Goal: Information Seeking & Learning: Learn about a topic

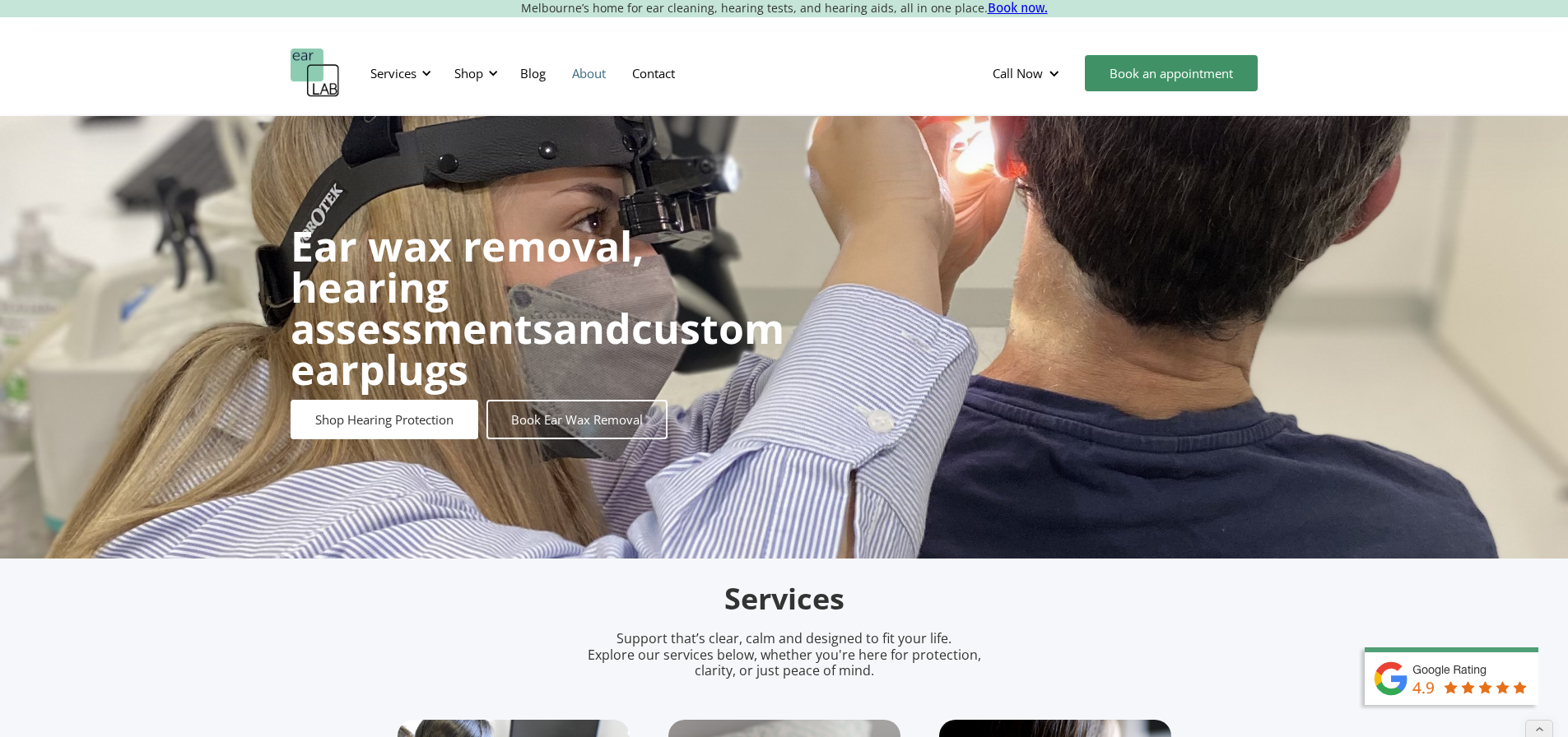
click at [585, 75] on link "About" at bounding box center [589, 74] width 60 height 48
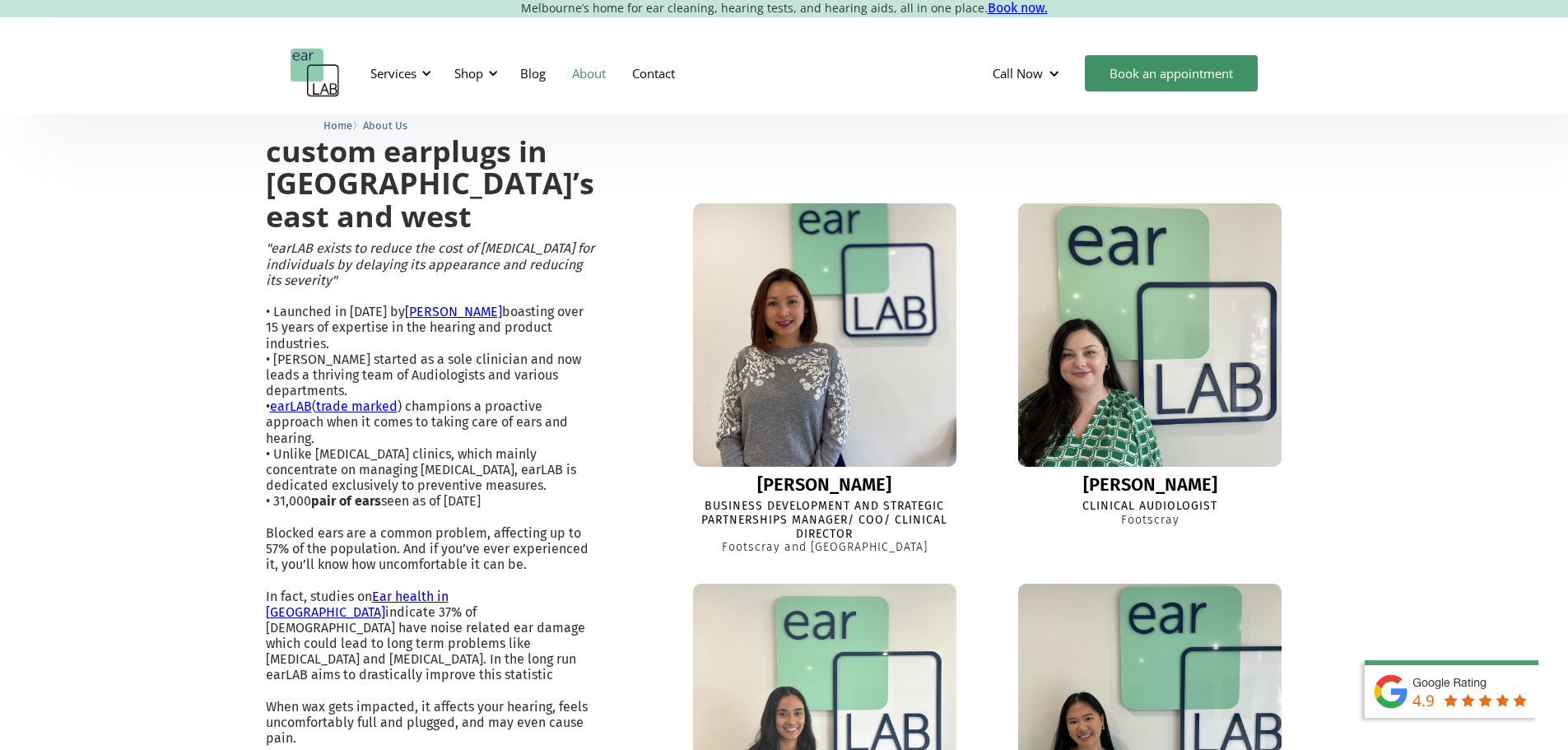
scroll to position [411, 0]
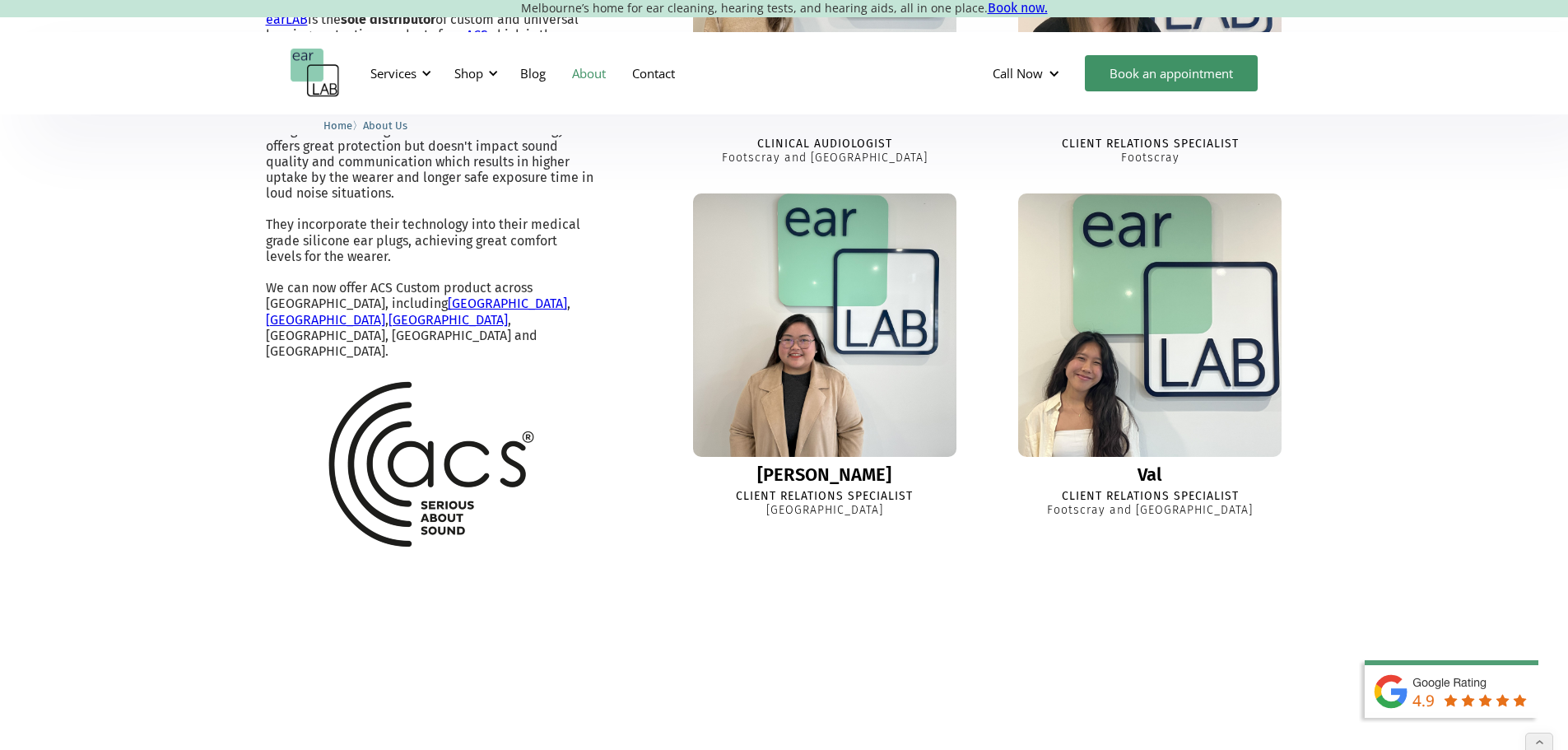
scroll to position [1565, 0]
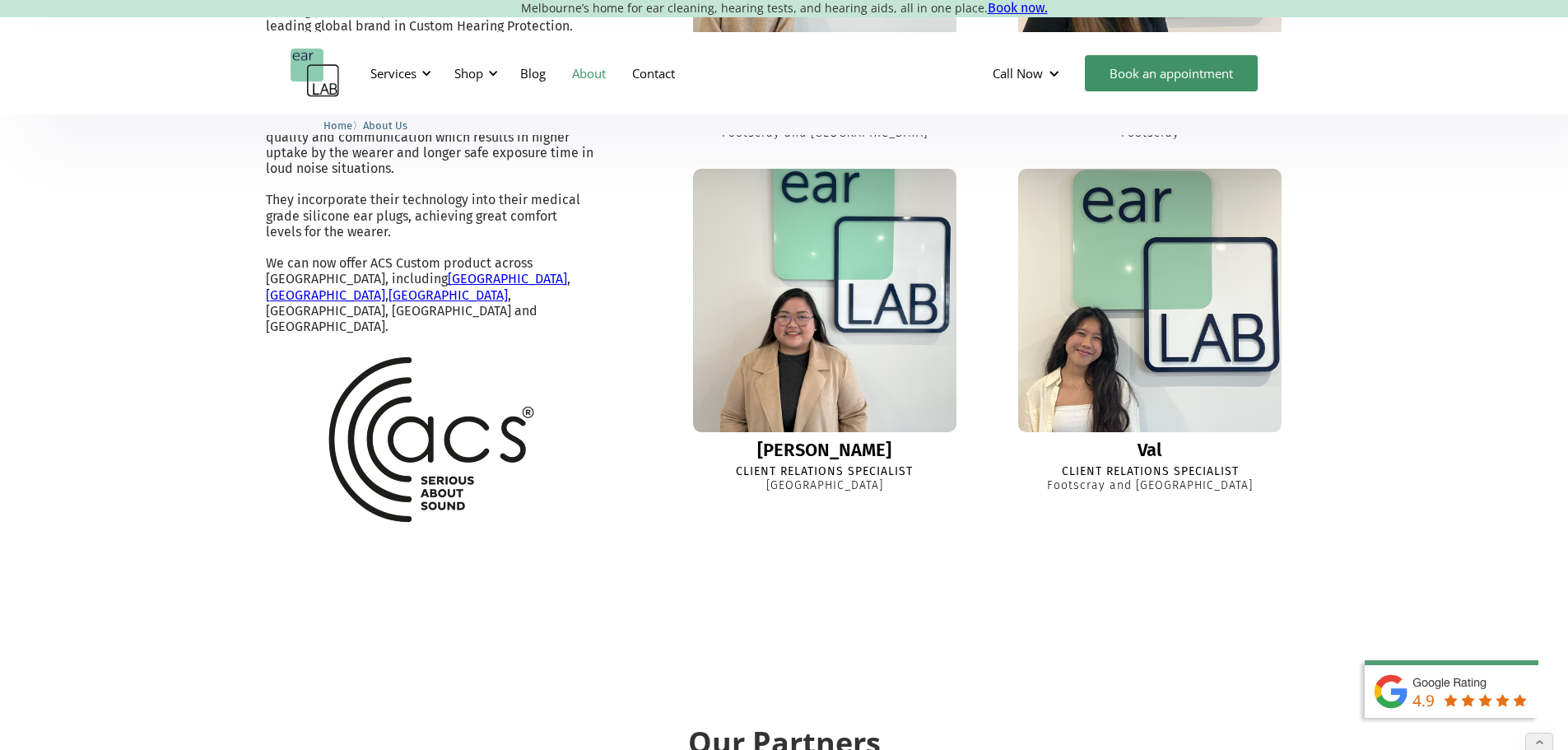
click at [804, 445] on img at bounding box center [825, 300] width 290 height 290
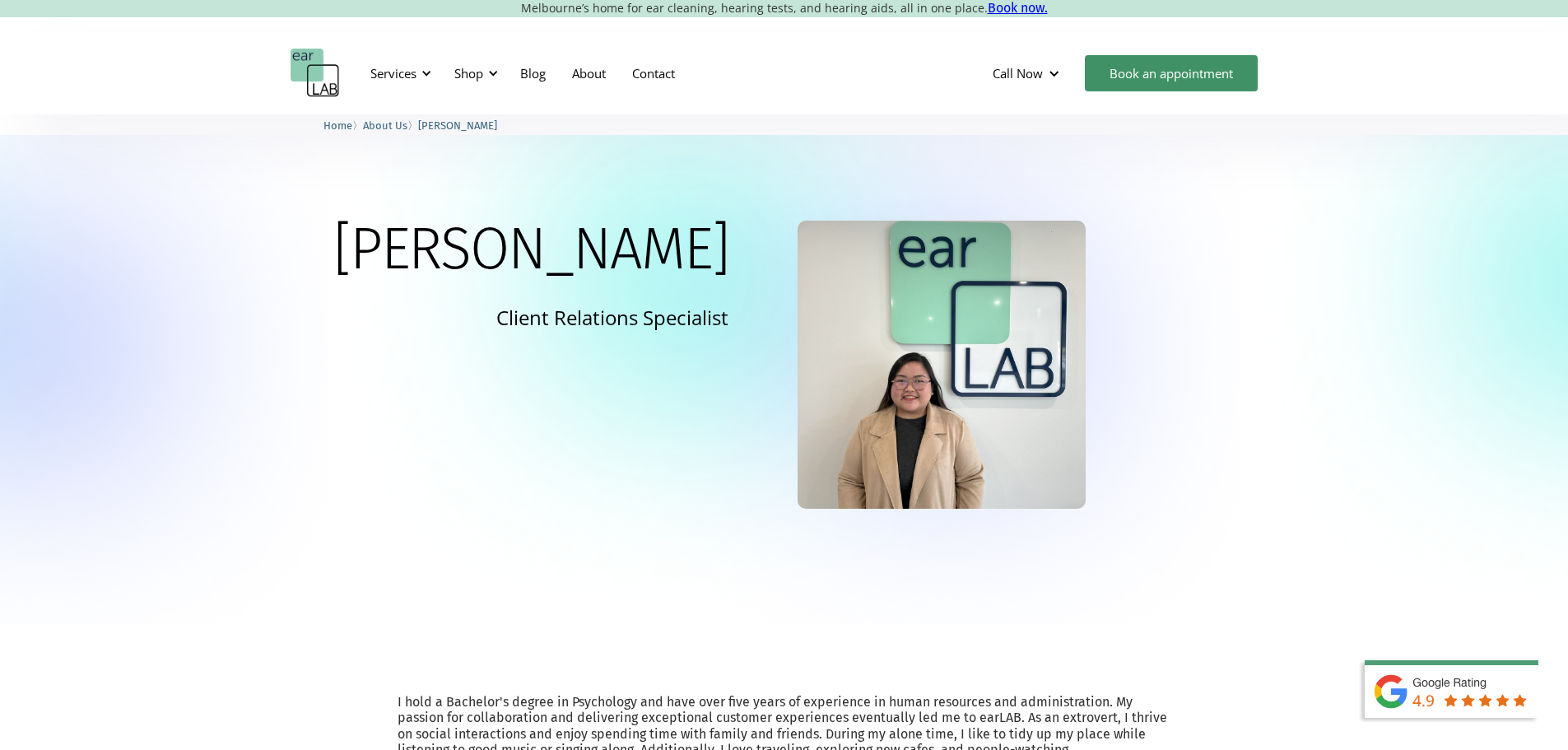
scroll to position [82, 0]
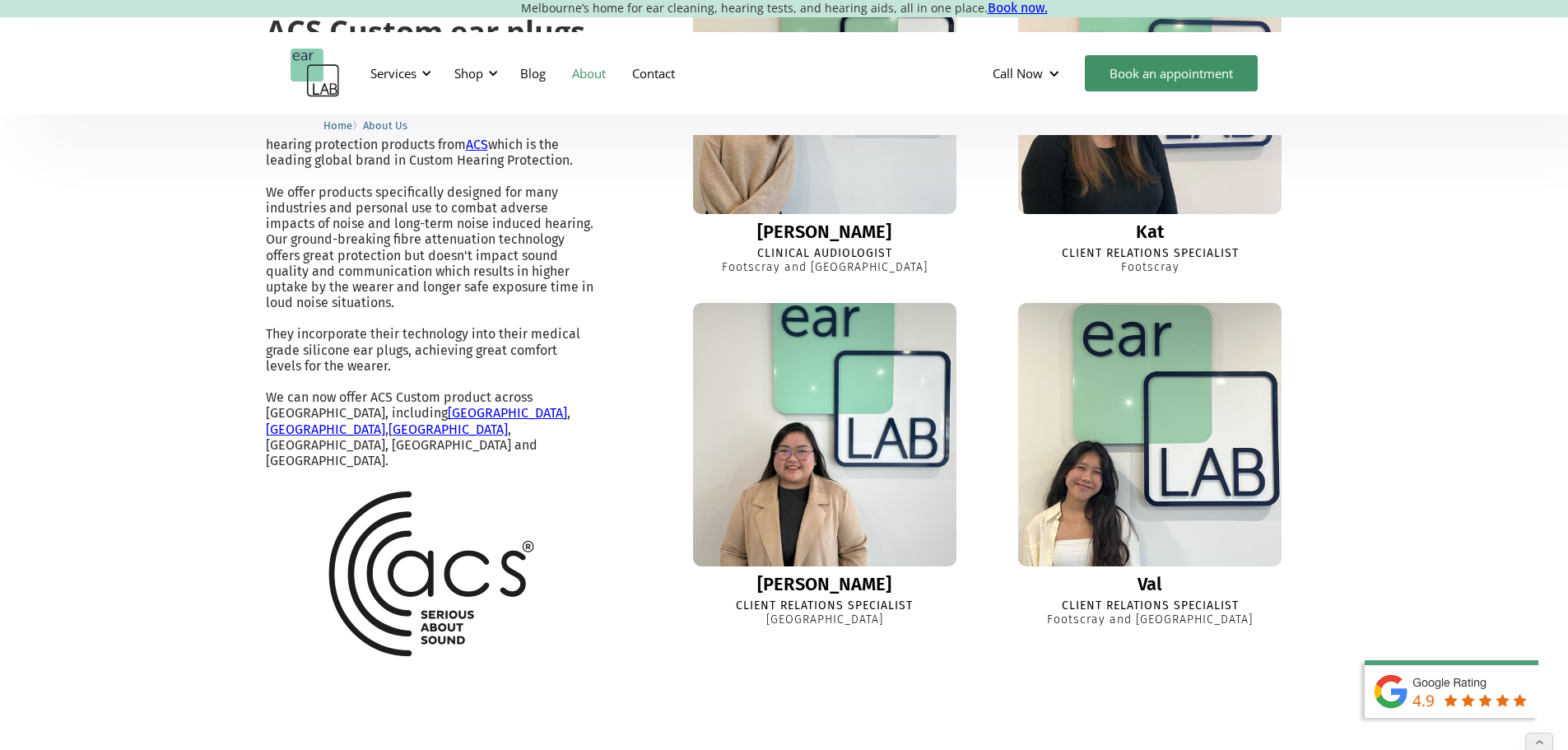
scroll to position [1565, 0]
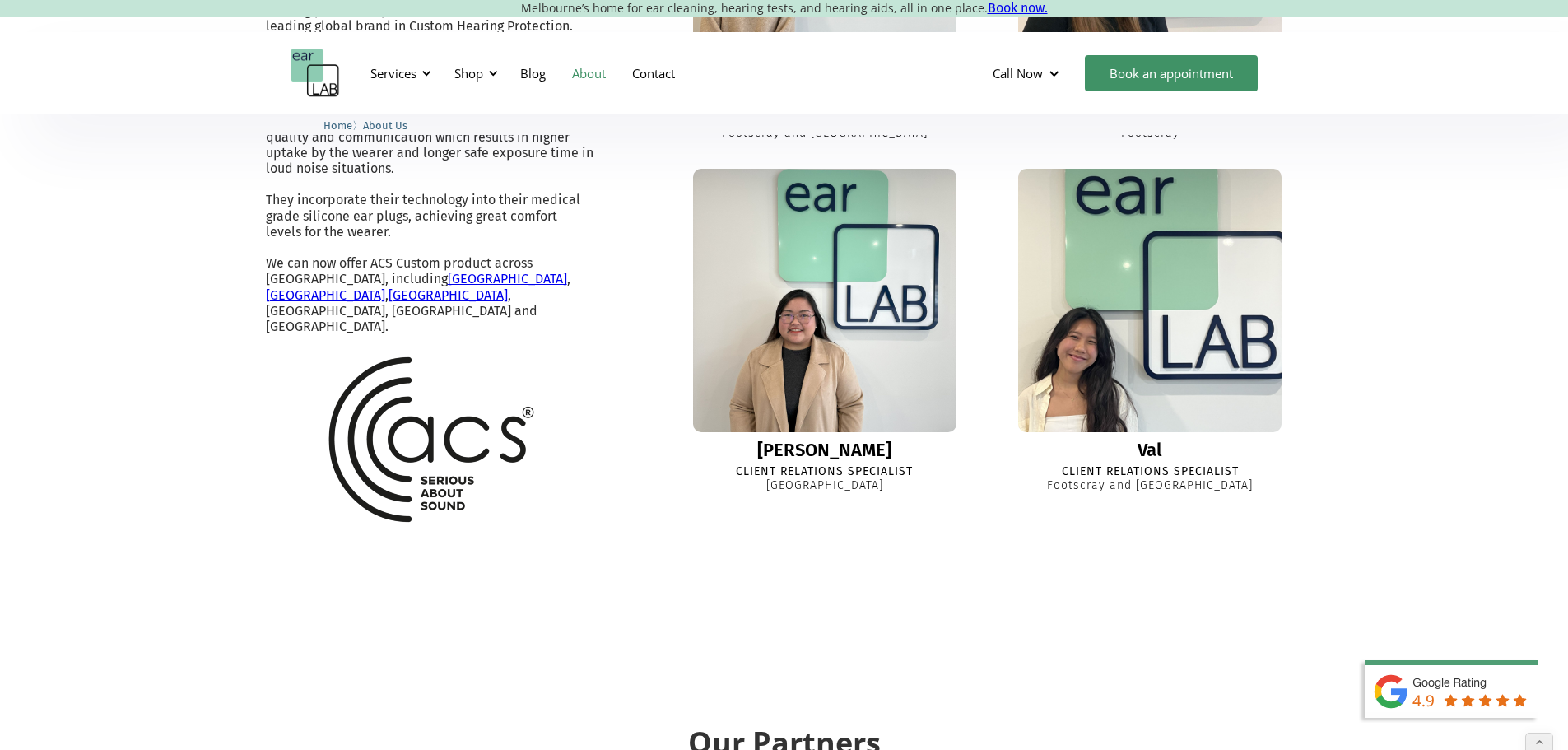
click at [1112, 445] on img at bounding box center [1150, 300] width 290 height 290
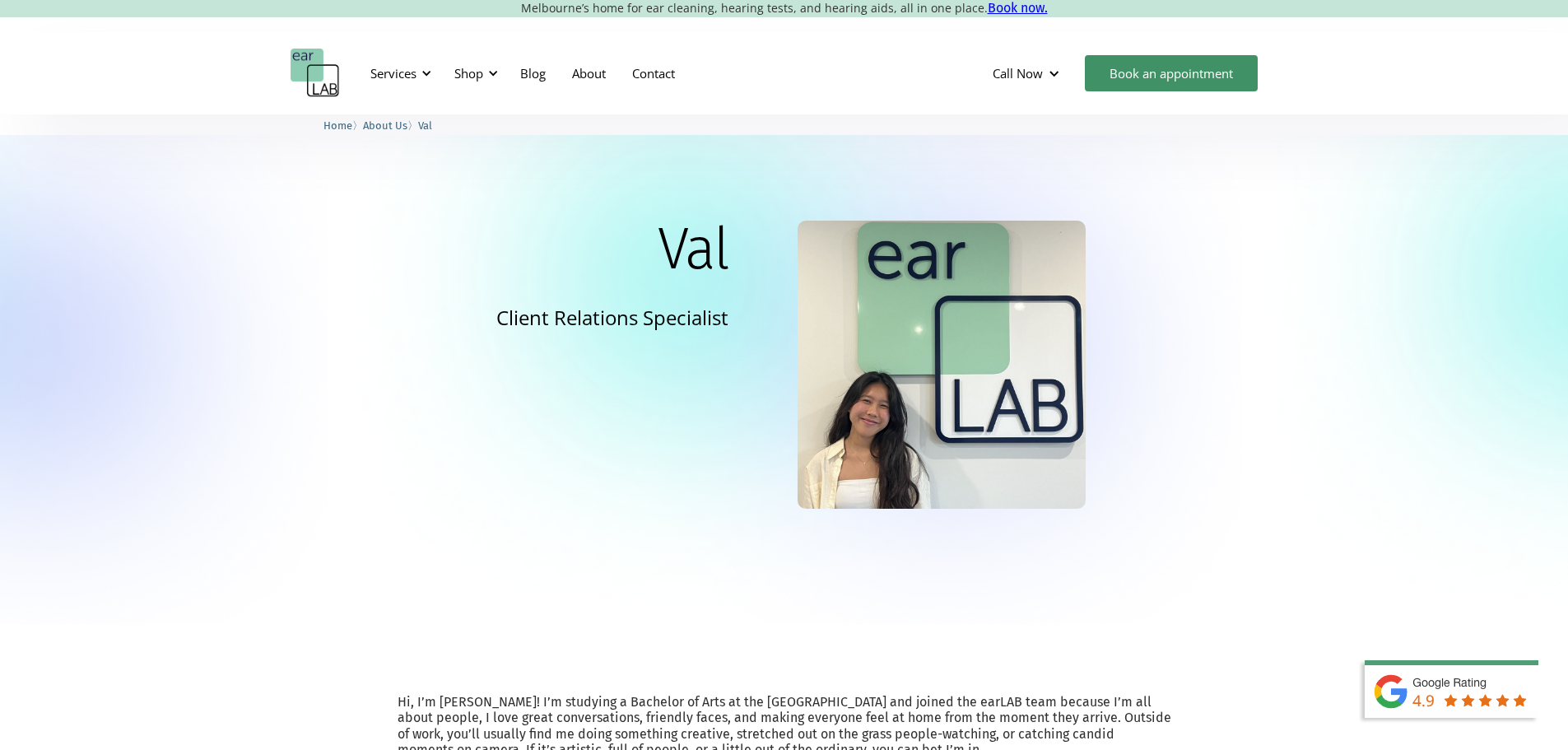
scroll to position [165, 0]
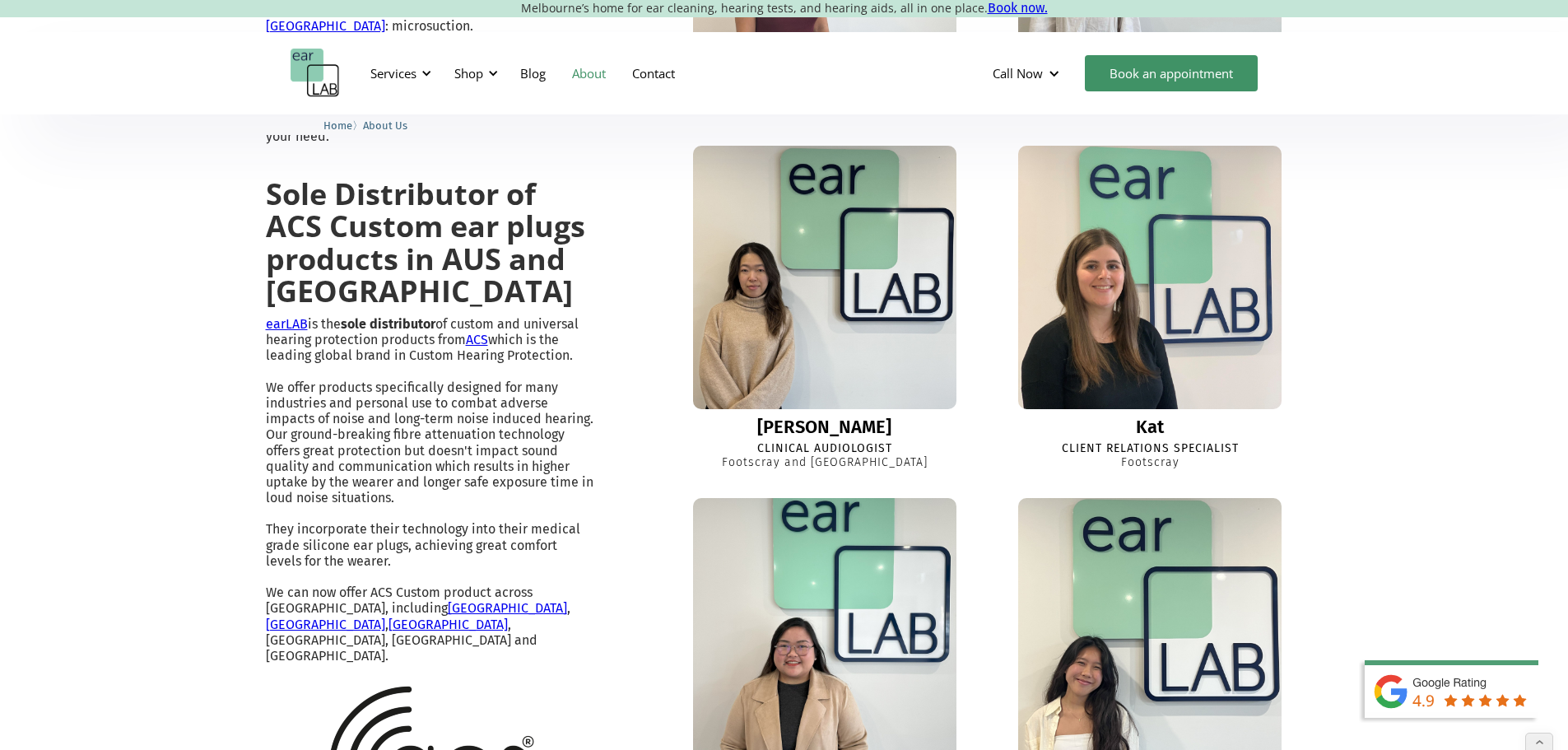
scroll to position [1483, 0]
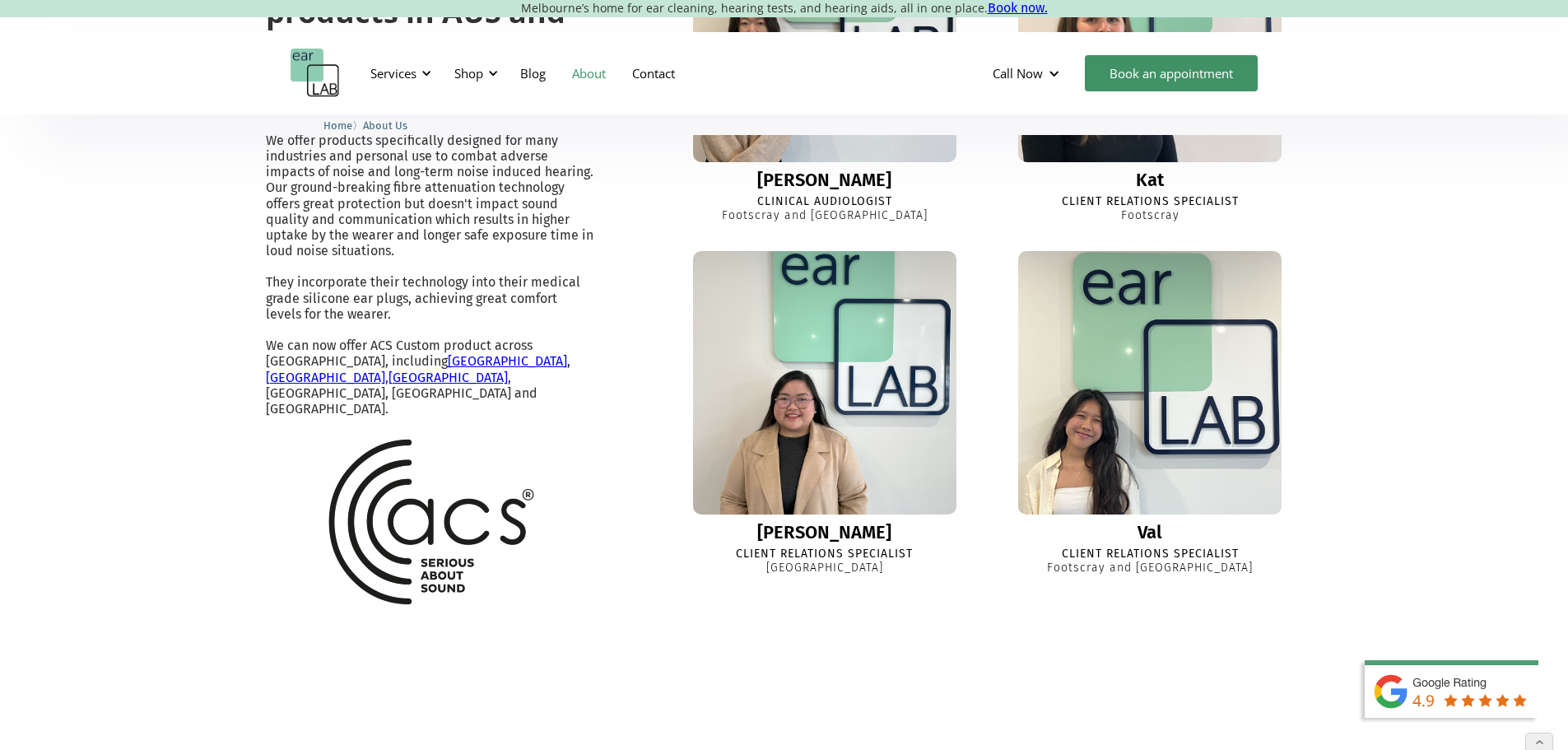
click at [854, 528] on img at bounding box center [825, 383] width 290 height 290
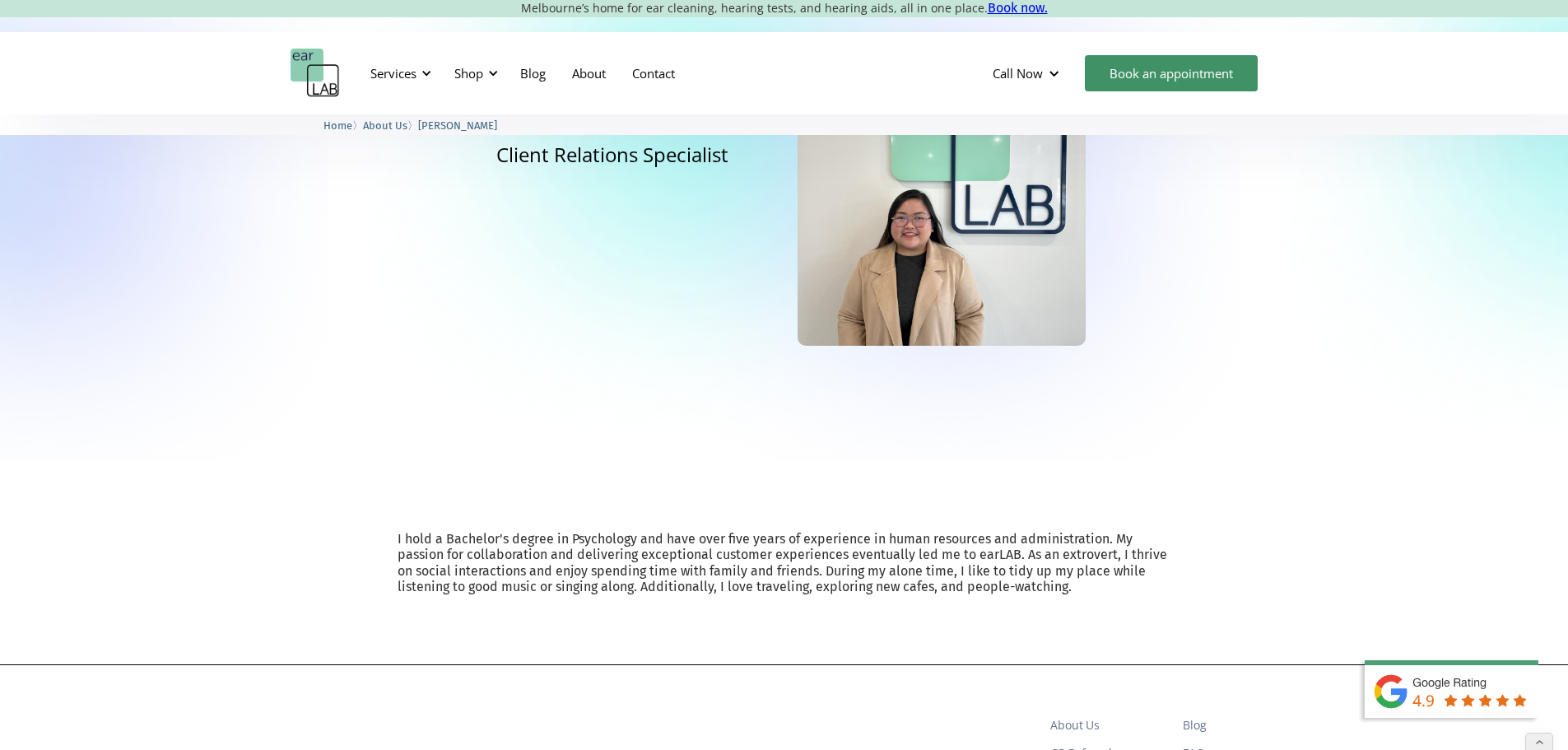
scroll to position [165, 0]
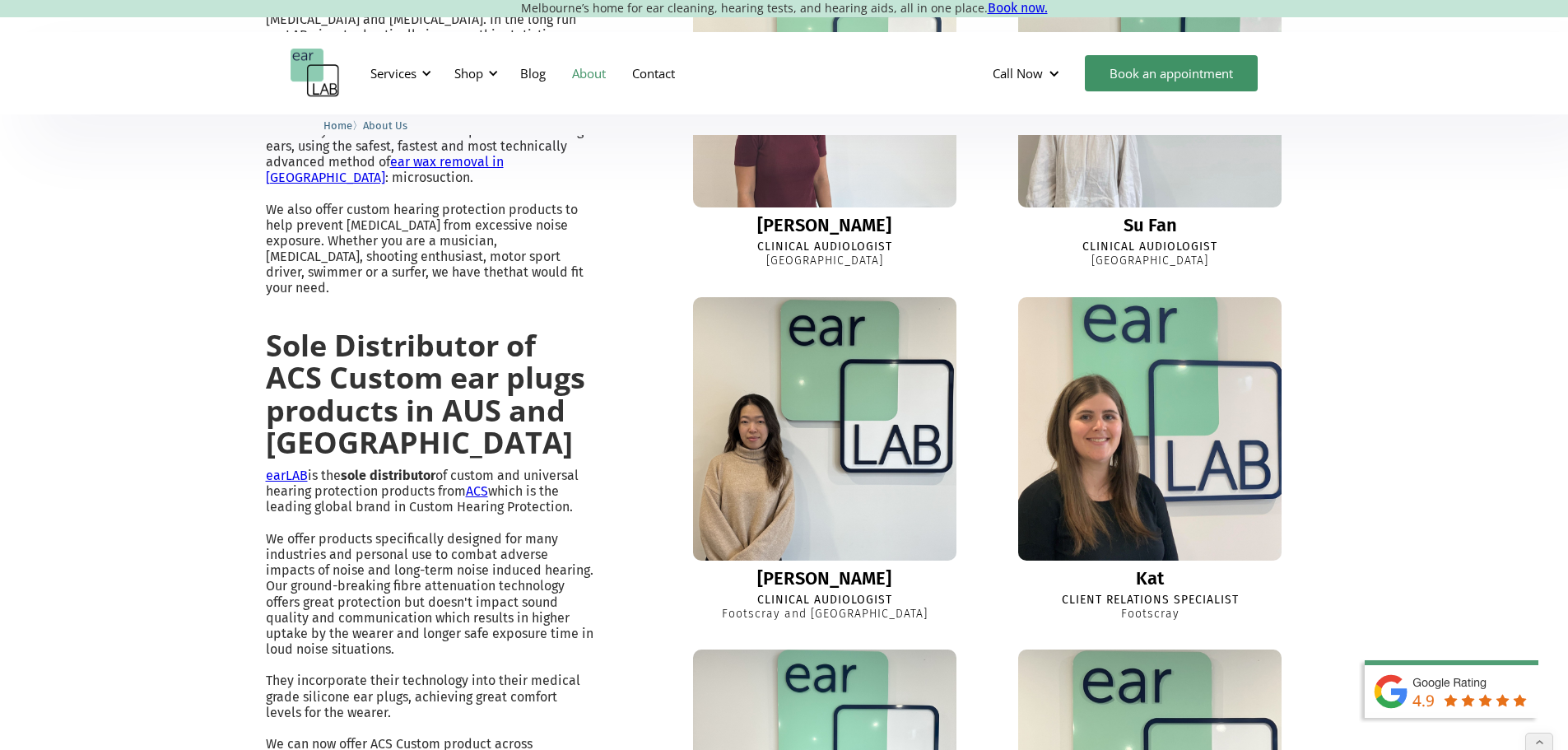
scroll to position [1235, 0]
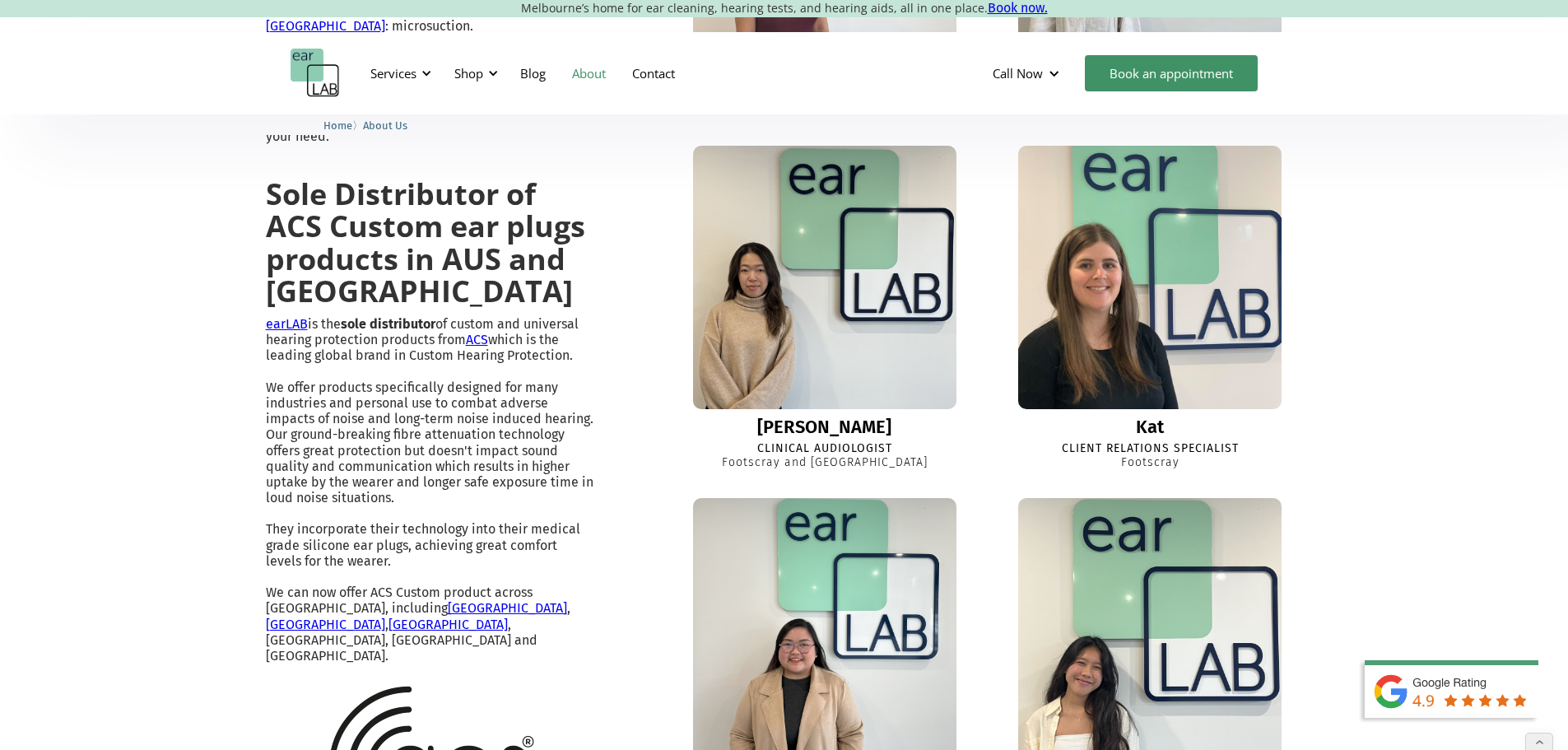
click at [1162, 398] on img at bounding box center [1150, 277] width 290 height 290
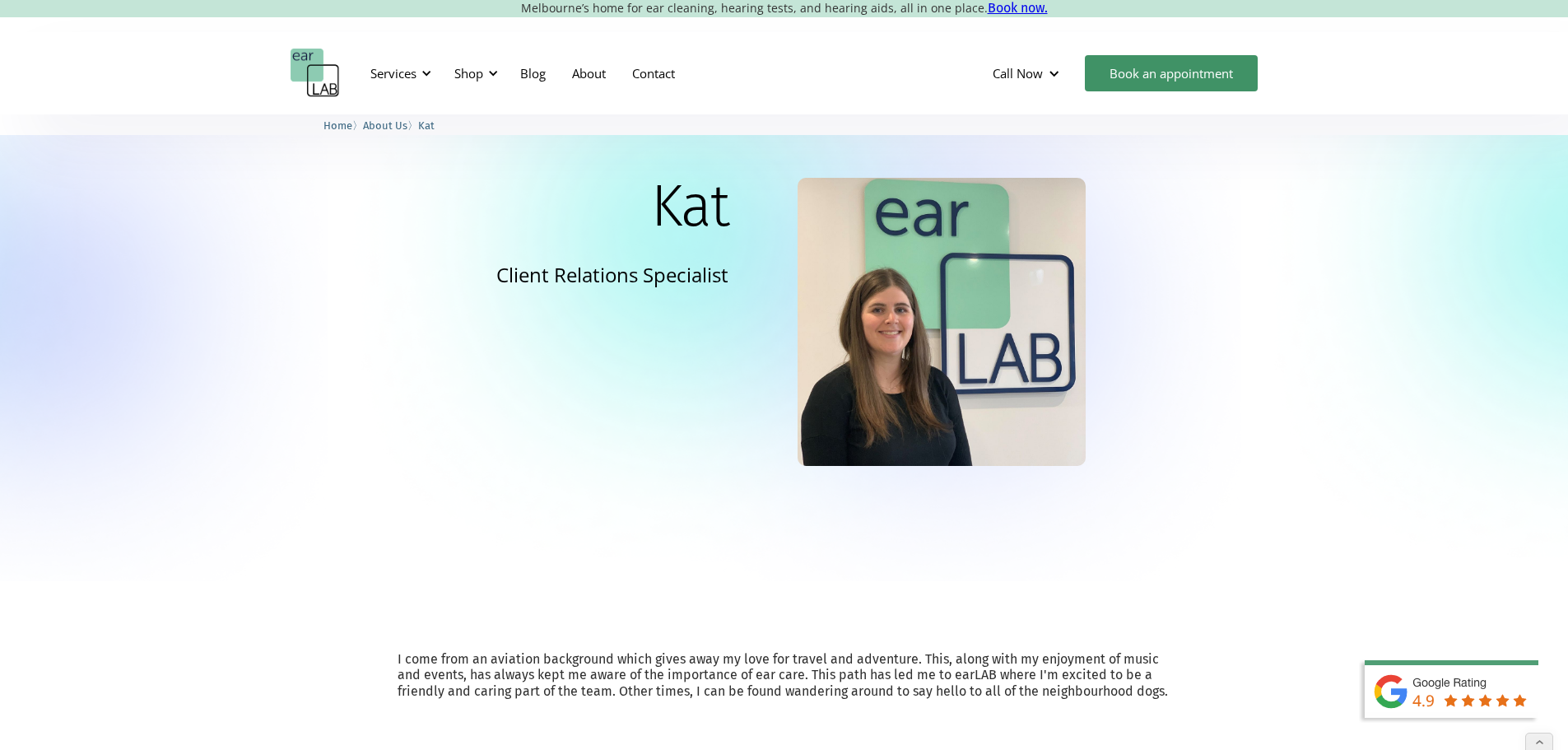
scroll to position [82, 0]
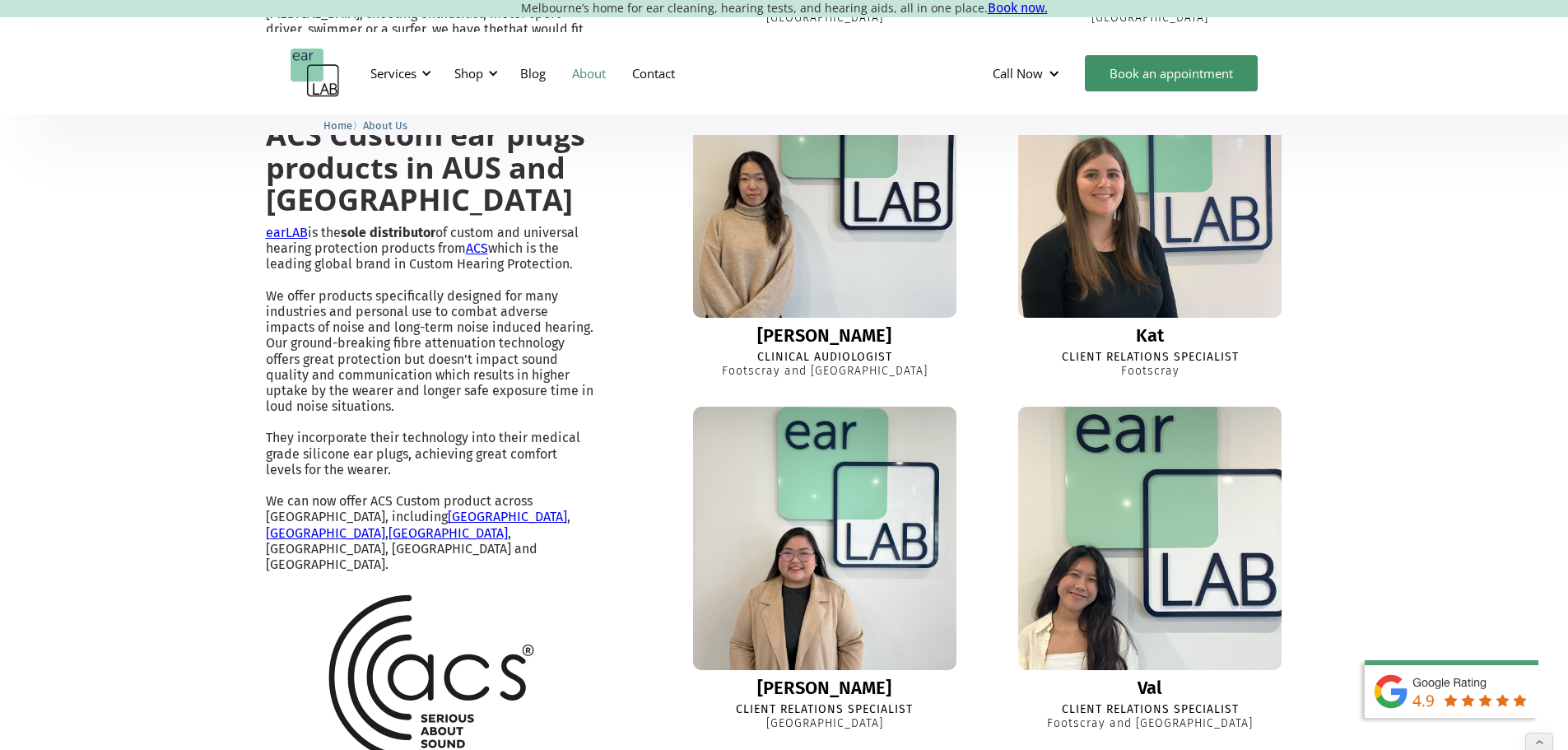
scroll to position [1318, 0]
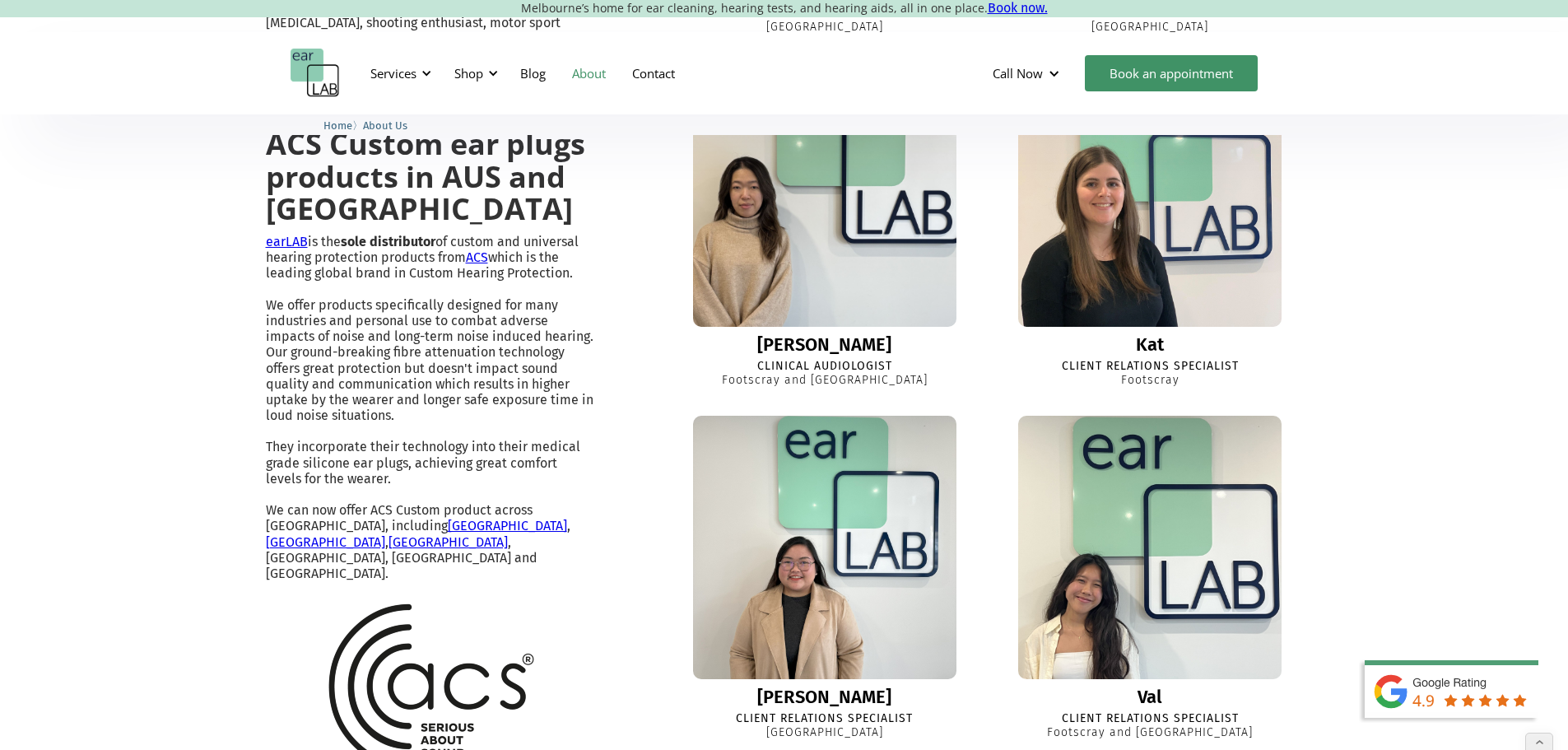
click at [836, 355] on div "Sharon" at bounding box center [824, 345] width 134 height 20
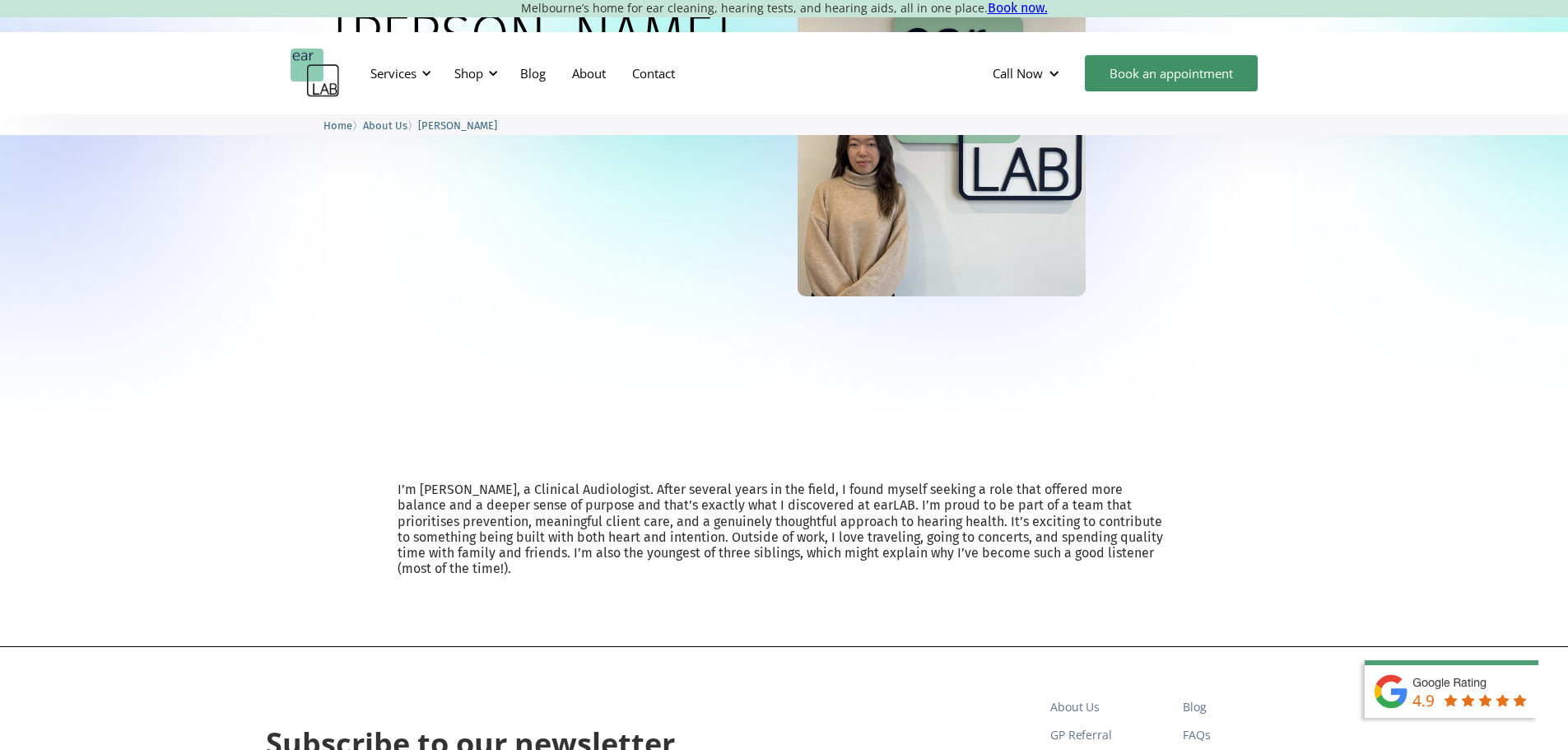
scroll to position [247, 0]
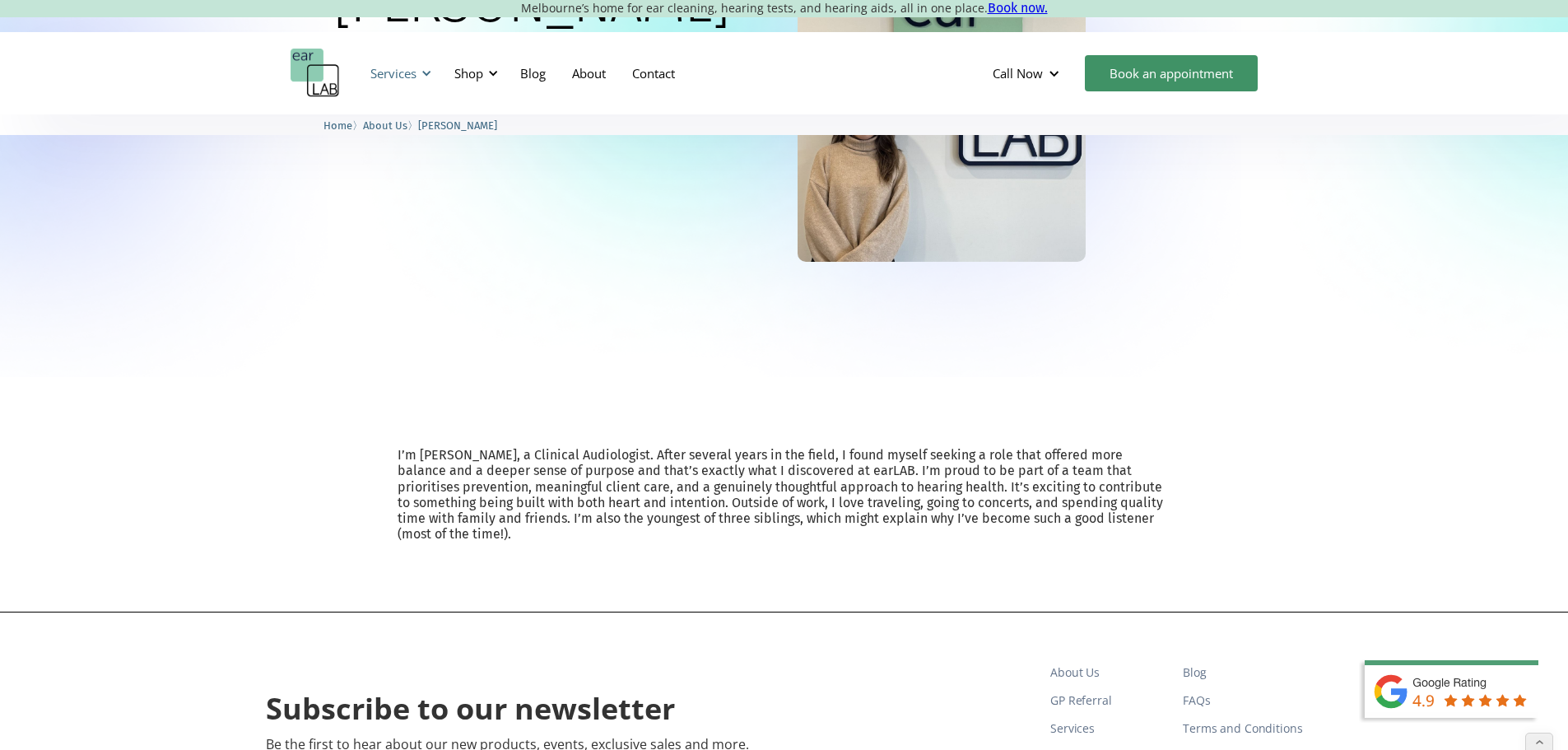
click at [394, 73] on div "Services" at bounding box center [394, 74] width 46 height 17
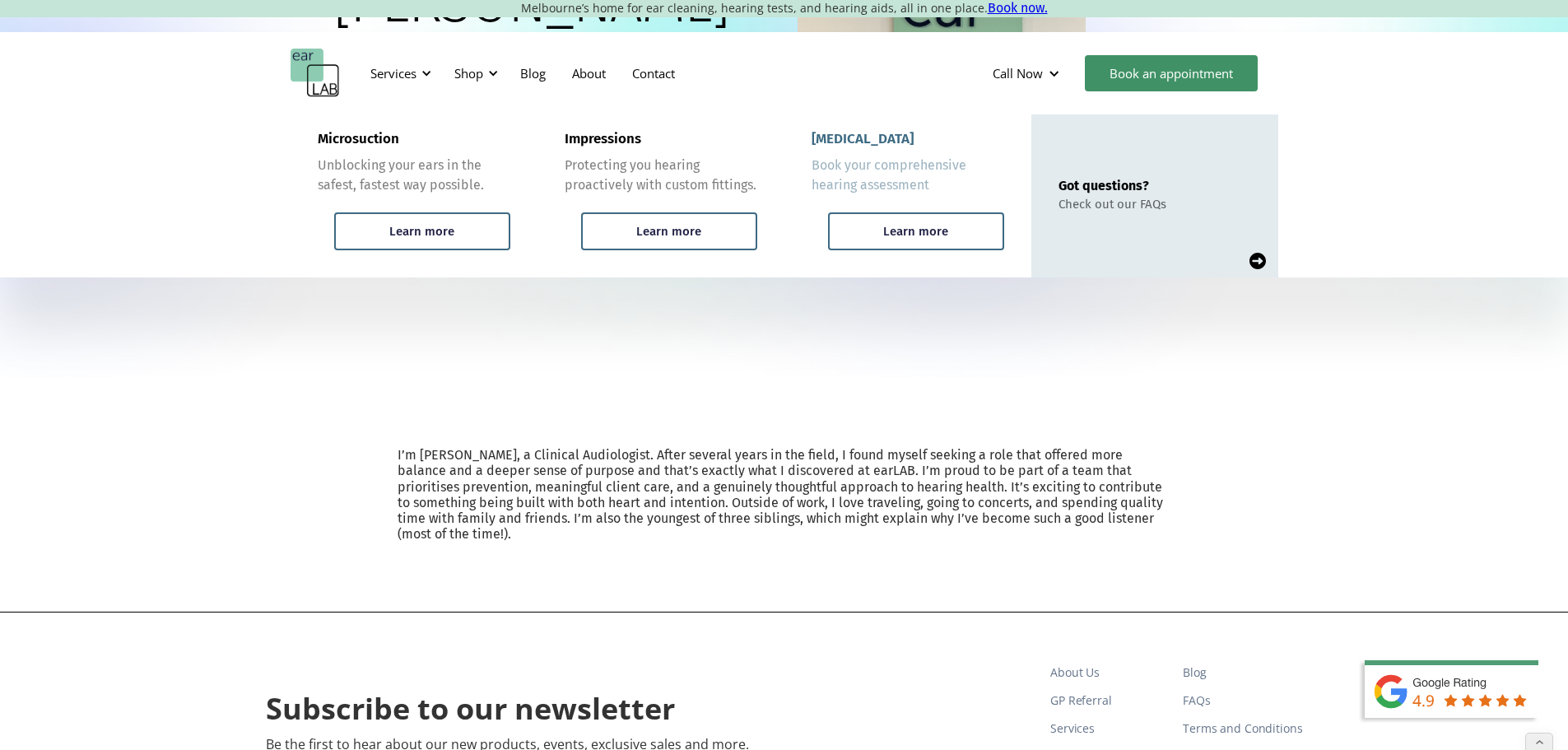
click at [856, 134] on div "[MEDICAL_DATA]" at bounding box center [862, 139] width 102 height 17
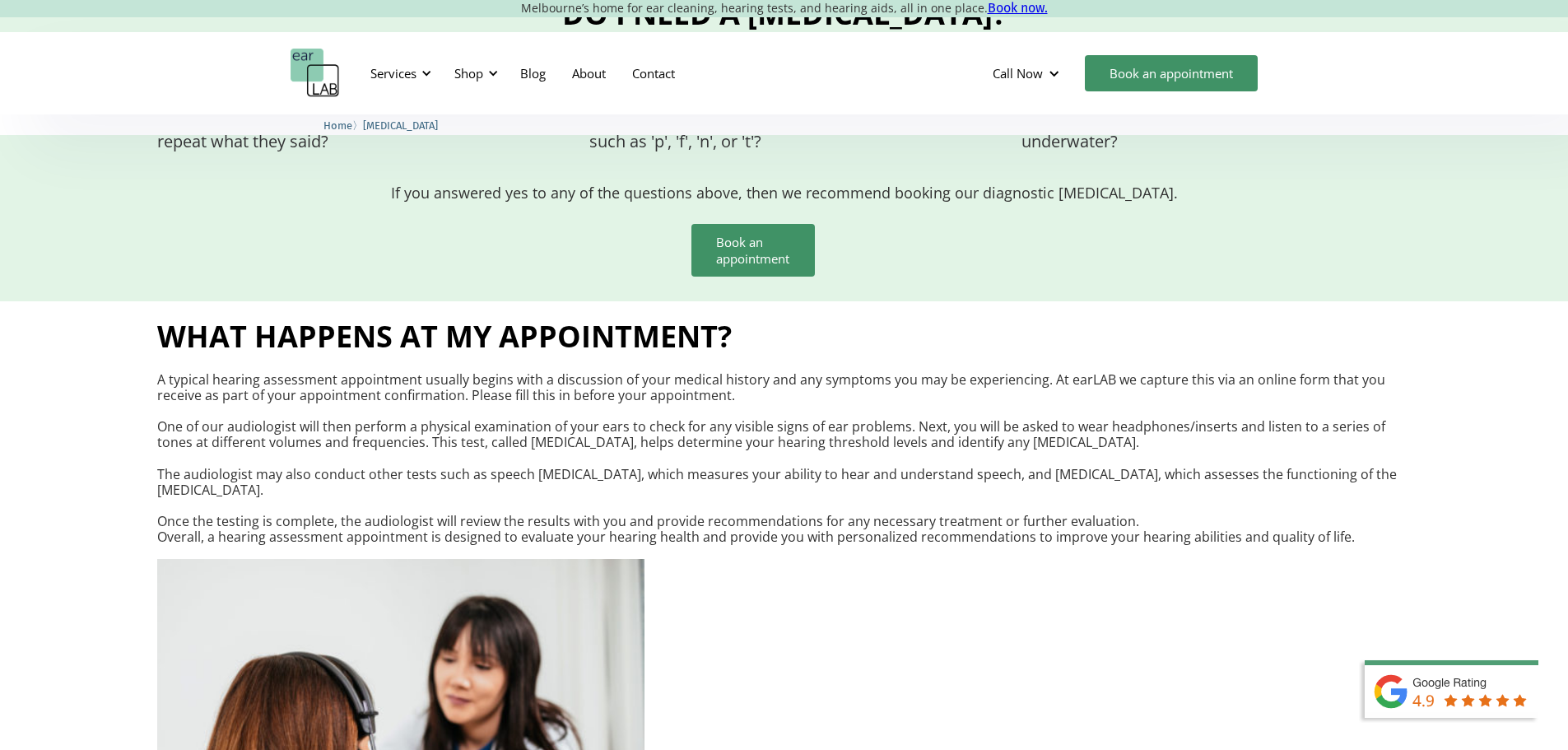
scroll to position [1812, 0]
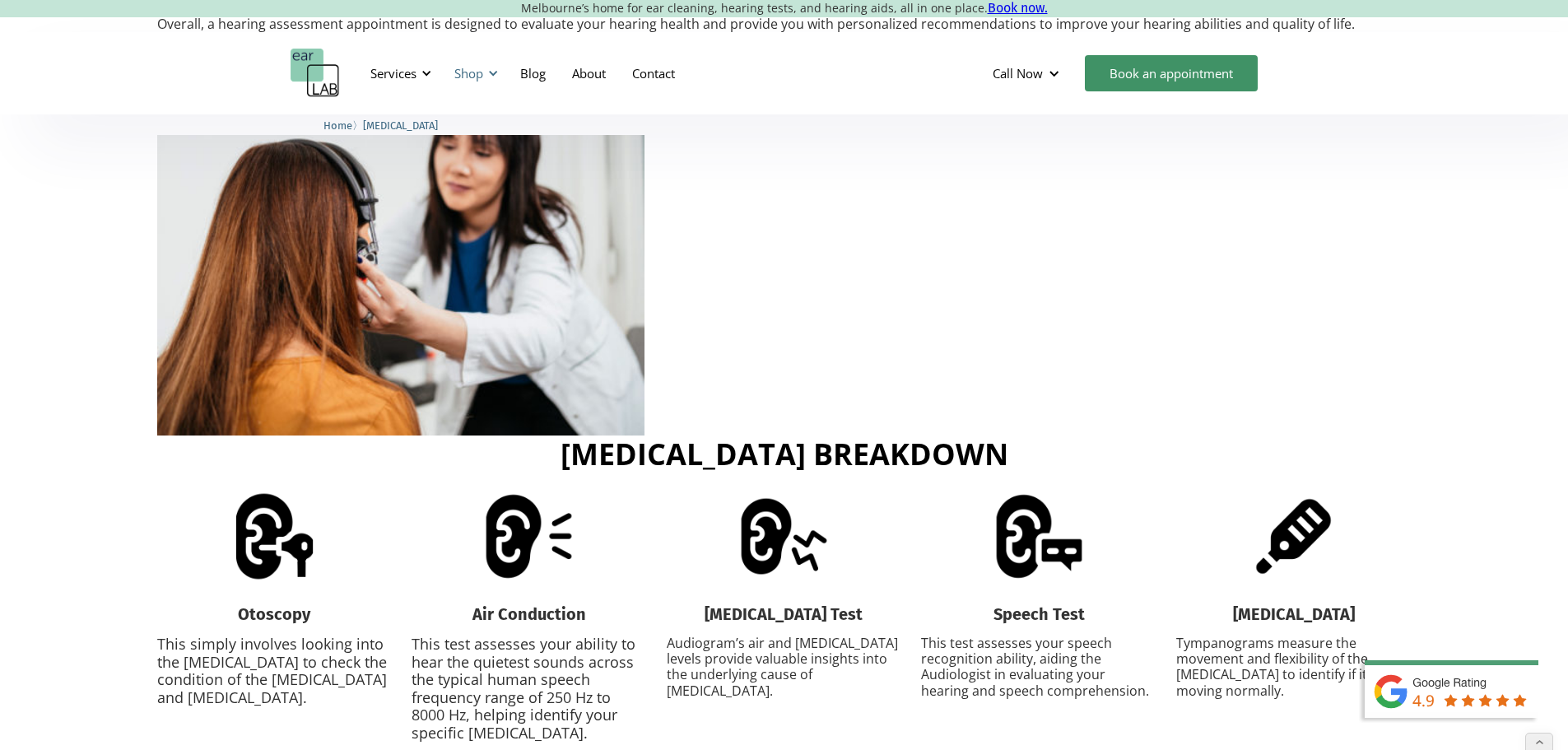
click at [468, 71] on div "Shop" at bounding box center [468, 74] width 29 height 17
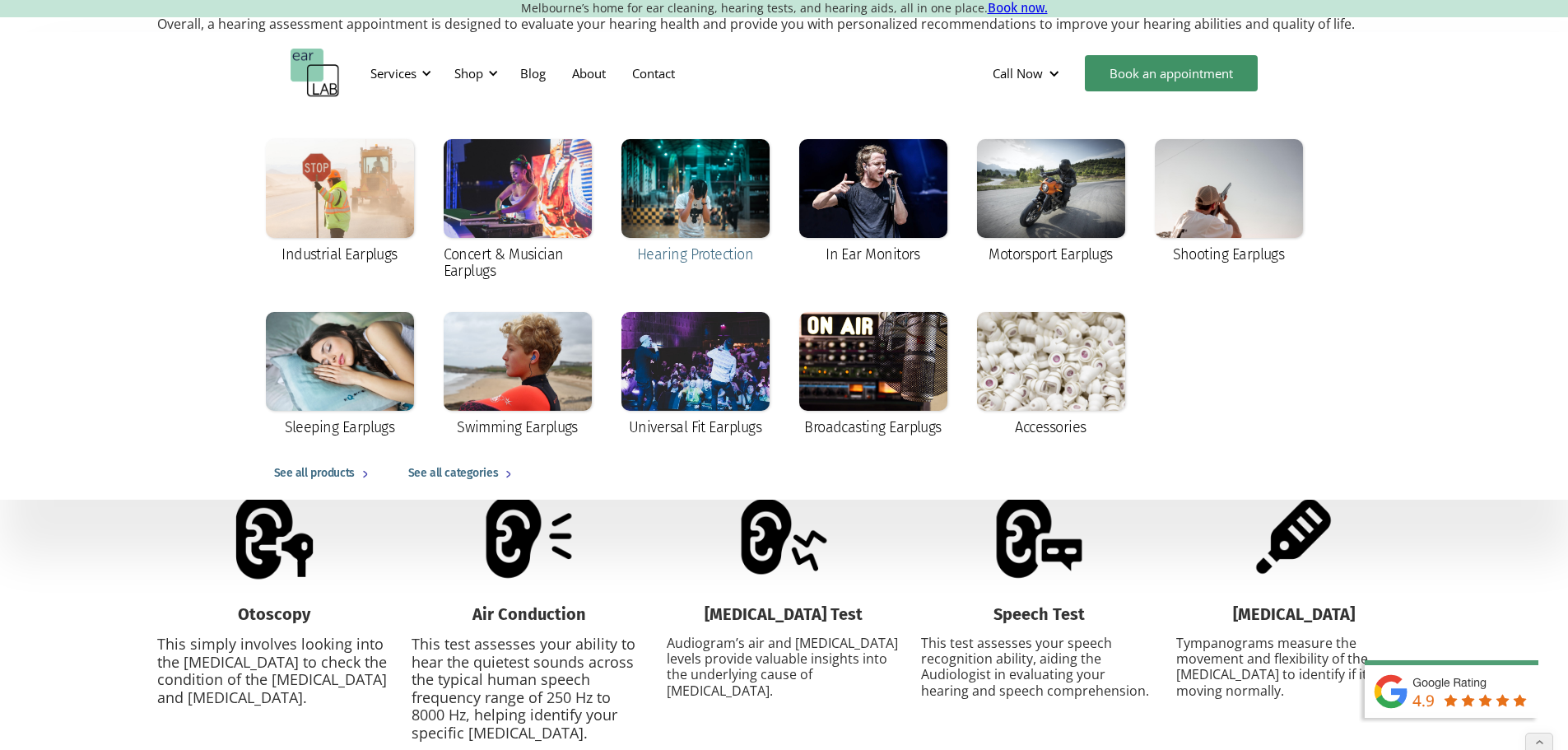
click at [717, 190] on div at bounding box center [695, 188] width 148 height 99
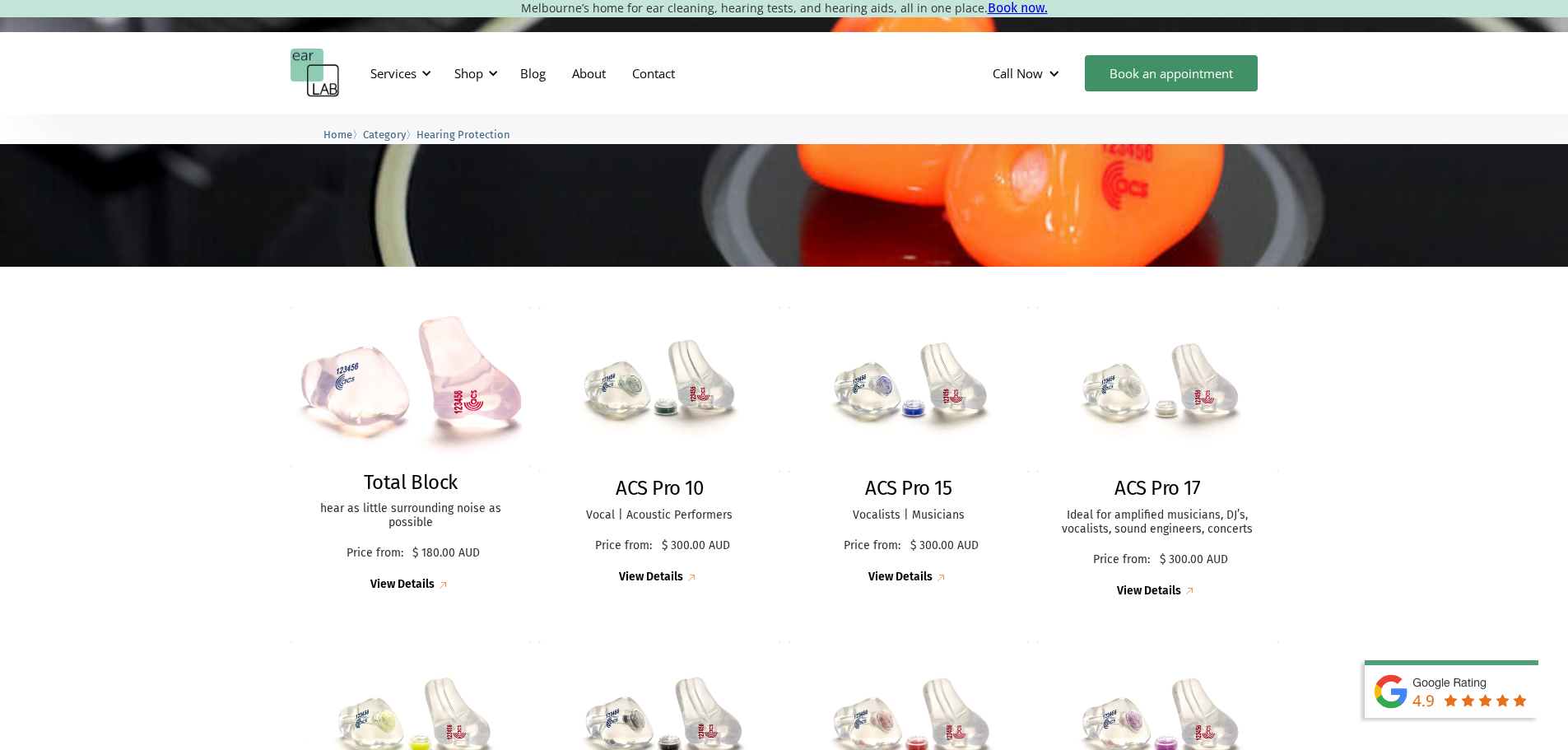
scroll to position [329, 0]
